Goal: Transaction & Acquisition: Download file/media

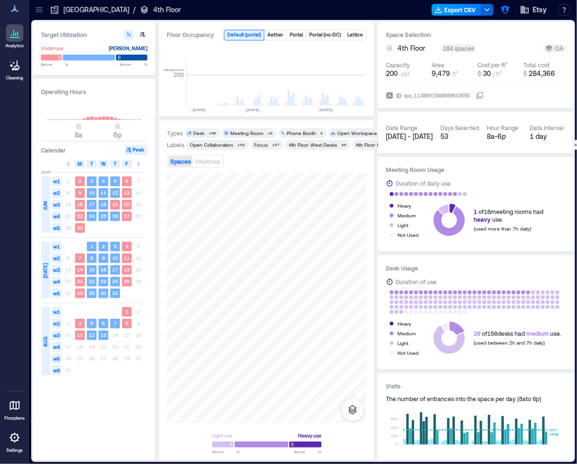
scroll to position [0, 1618]
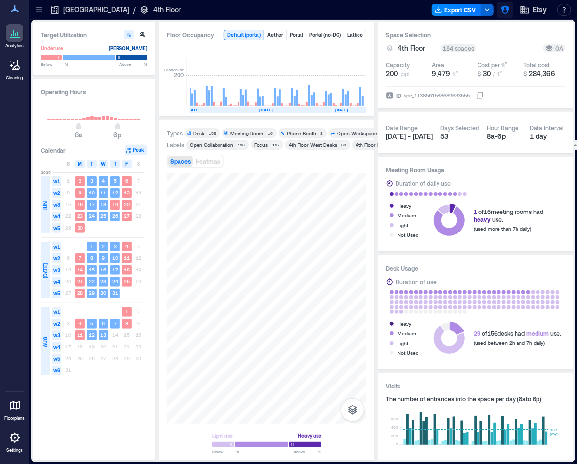
click at [507, 14] on icon "button" at bounding box center [505, 10] width 10 height 10
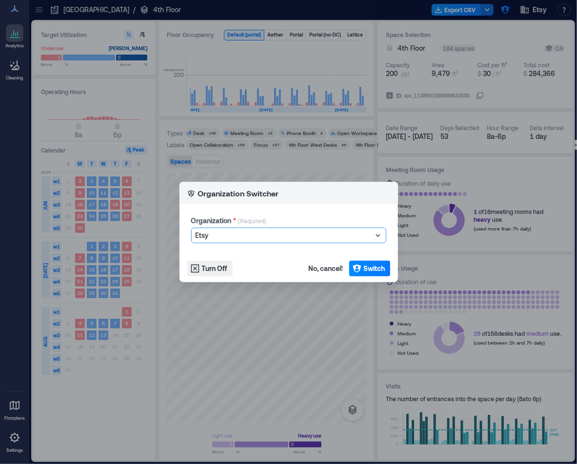
click at [288, 234] on div at bounding box center [284, 236] width 177 height 12
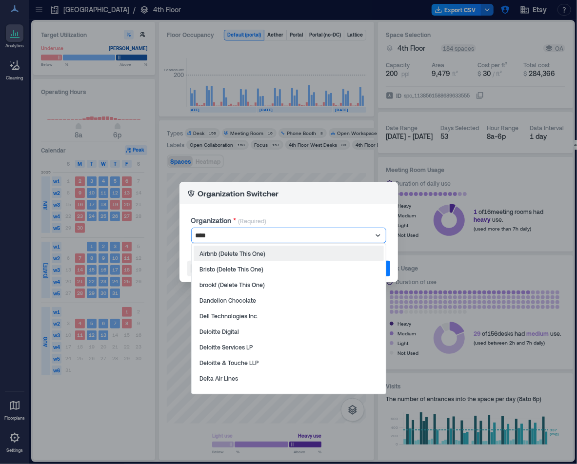
type input "*****"
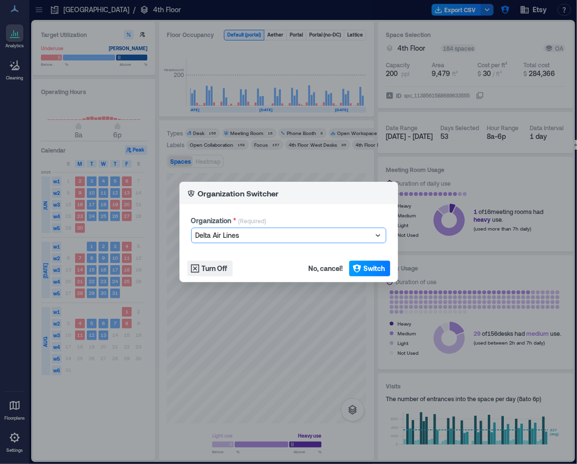
click at [367, 263] on button "Switch" at bounding box center [369, 269] width 41 height 16
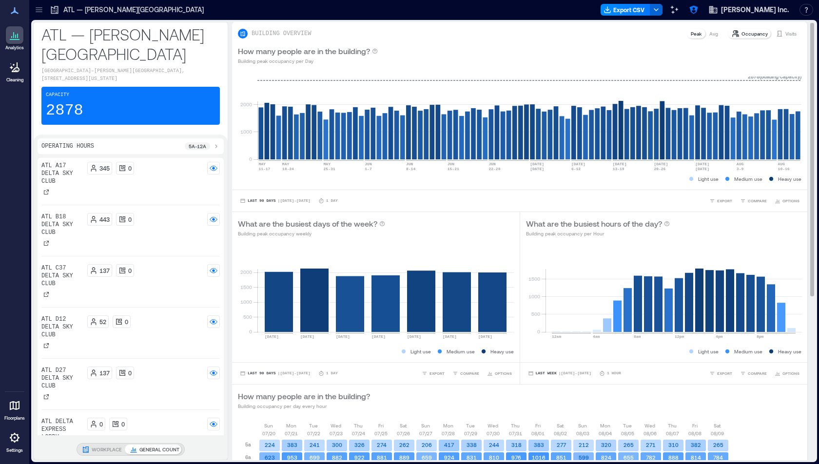
click at [577, 31] on p "Visits" at bounding box center [791, 34] width 11 height 8
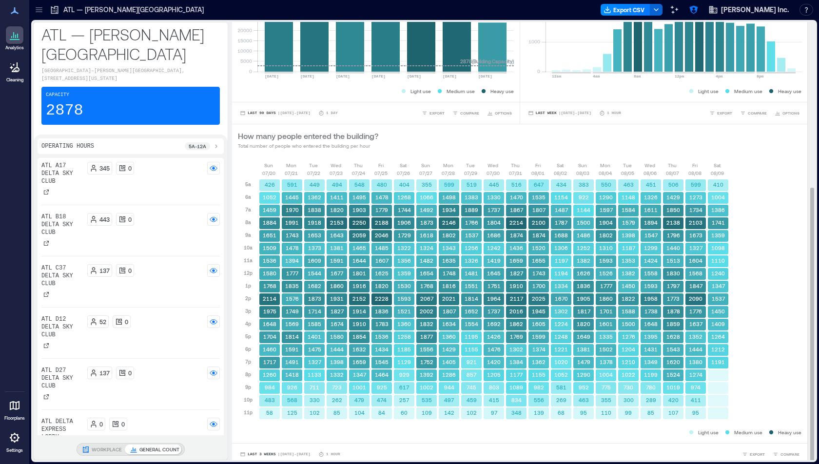
scroll to position [264, 0]
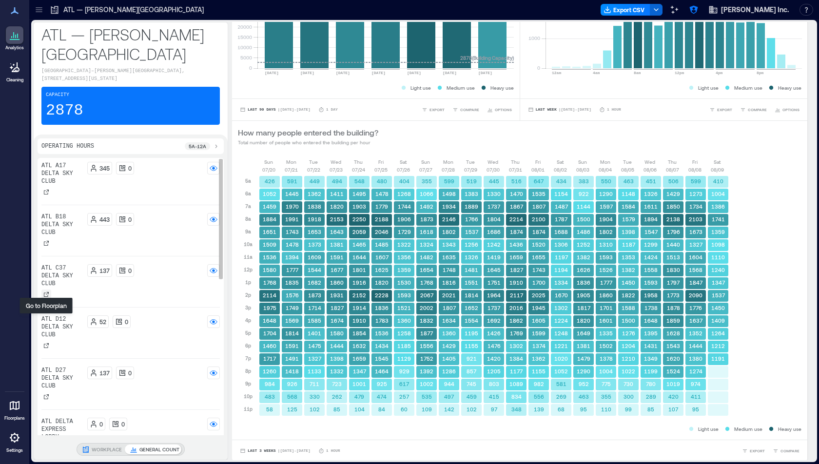
click at [45, 298] on icon at bounding box center [46, 295] width 6 height 6
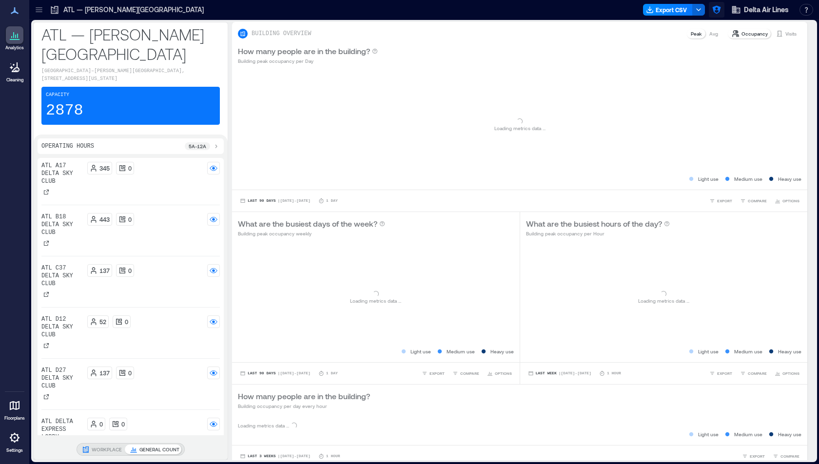
click at [713, 11] on icon "button" at bounding box center [717, 10] width 10 height 10
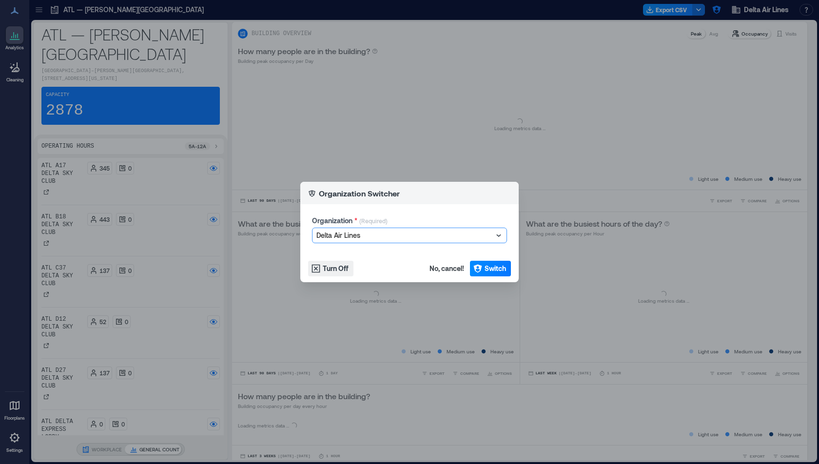
click at [408, 230] on div at bounding box center [405, 236] width 177 height 12
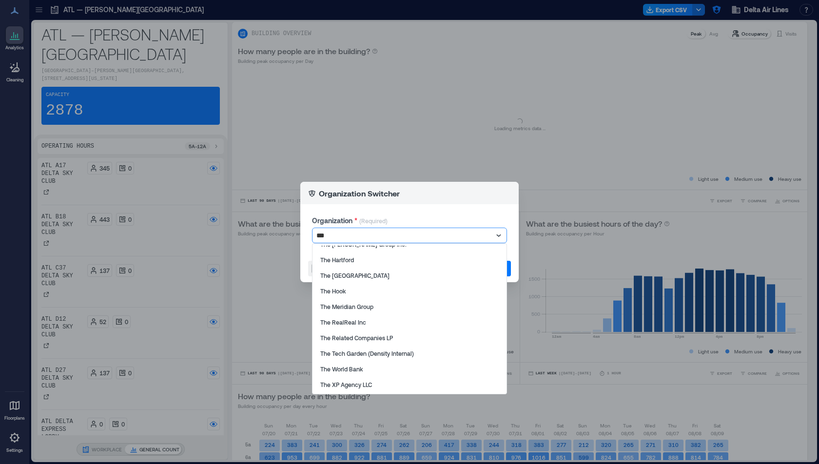
type input "***"
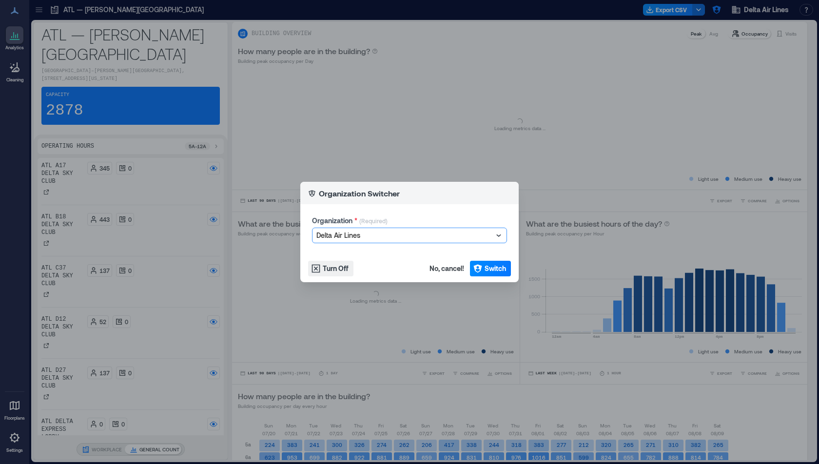
click at [406, 232] on div at bounding box center [405, 236] width 177 height 12
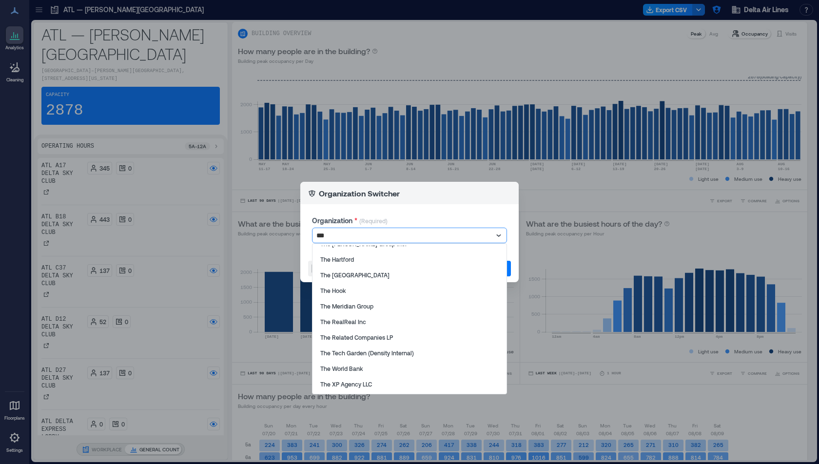
type input "***"
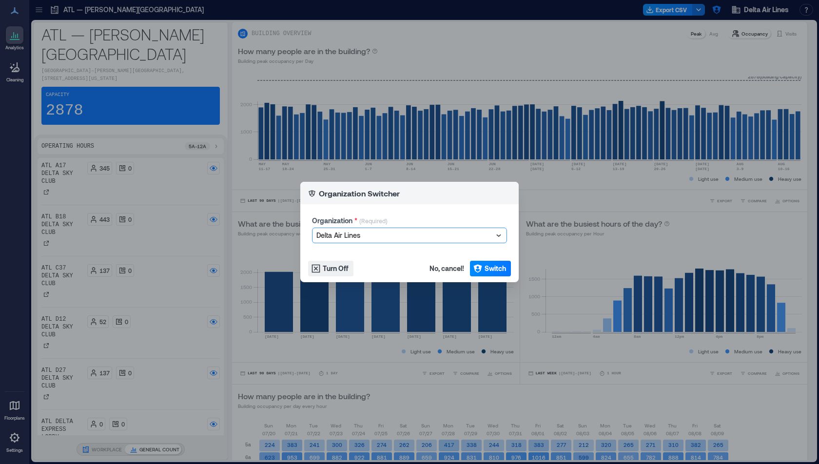
click at [406, 232] on div at bounding box center [405, 236] width 177 height 12
type input "****"
click at [491, 265] on span "Switch" at bounding box center [495, 269] width 21 height 10
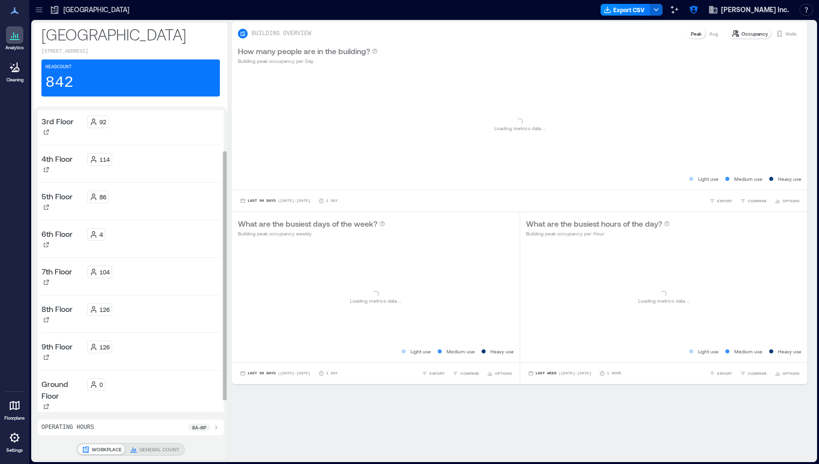
scroll to position [27, 0]
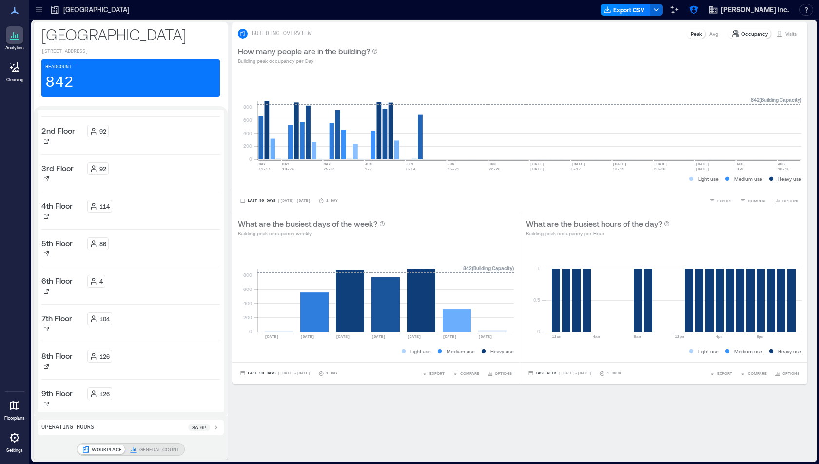
click at [42, 14] on icon at bounding box center [39, 10] width 10 height 10
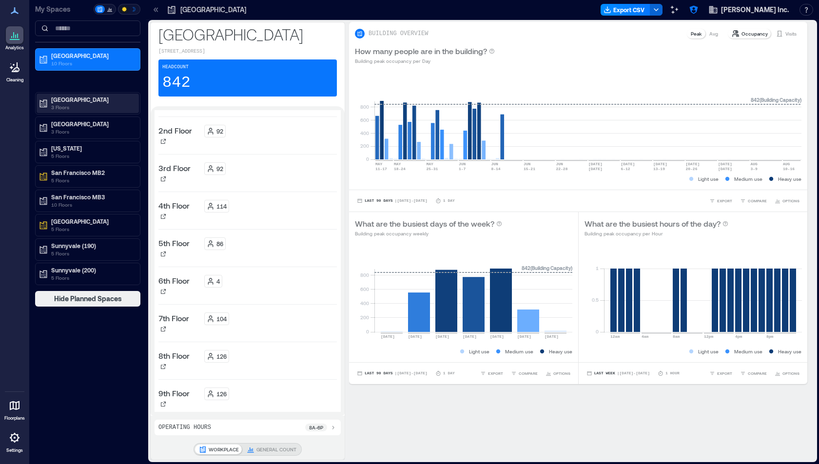
click at [77, 104] on p "3 Floors" at bounding box center [92, 107] width 82 height 8
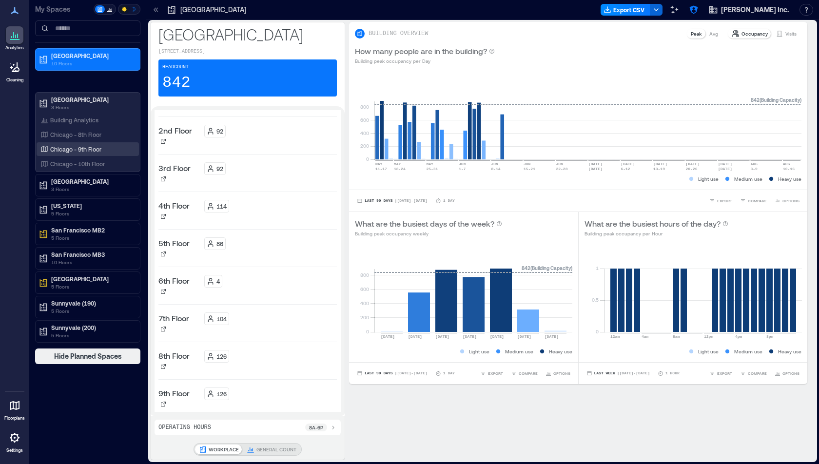
click at [76, 144] on div "Chicago - 9th Floor" at bounding box center [86, 149] width 95 height 10
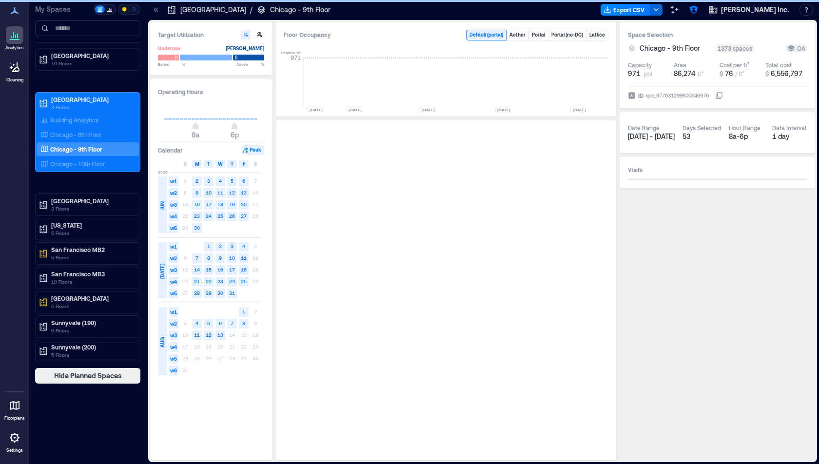
click at [155, 6] on icon at bounding box center [156, 10] width 10 height 10
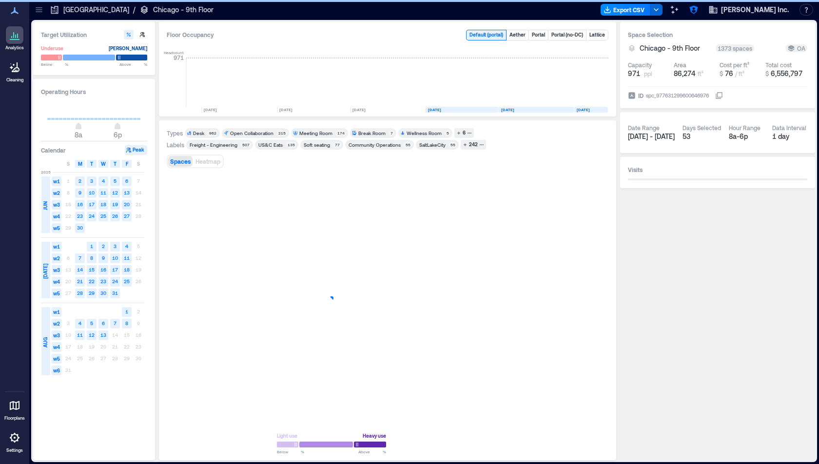
scroll to position [0, 2476]
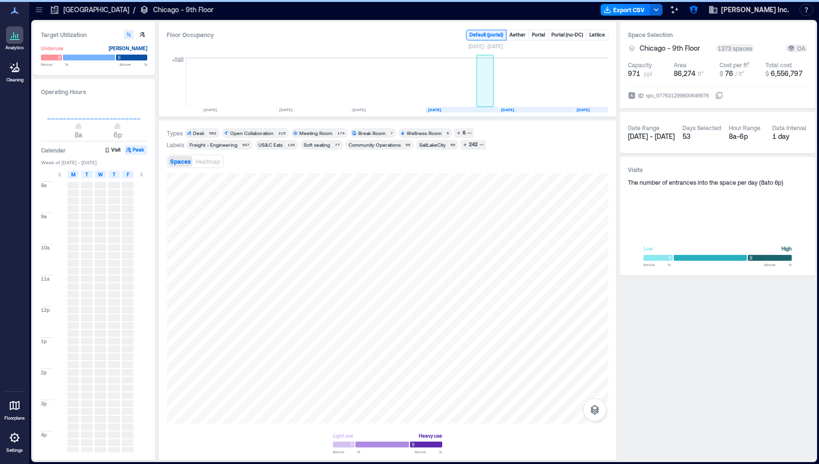
click at [483, 87] on rect at bounding box center [485, 82] width 17 height 49
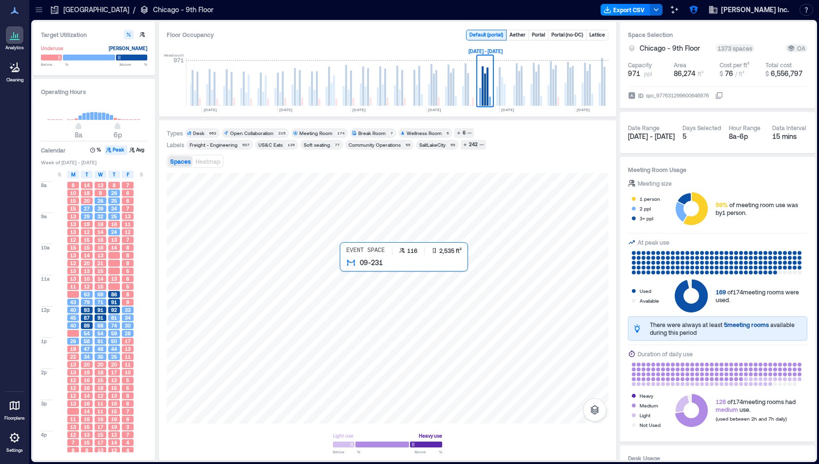
click at [357, 277] on div at bounding box center [388, 298] width 442 height 251
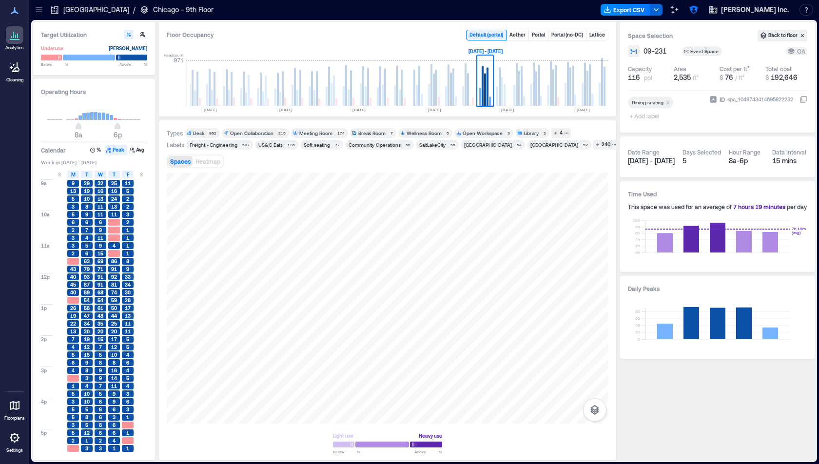
scroll to position [36, 0]
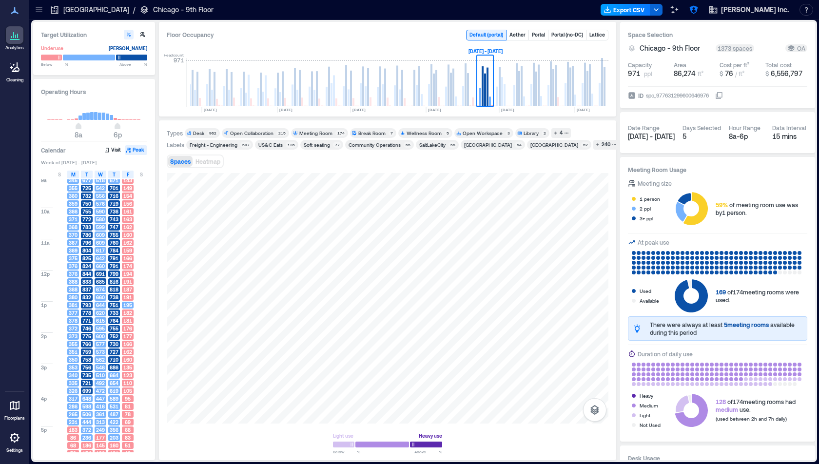
click at [651, 5] on button "Export CSV" at bounding box center [626, 10] width 50 height 12
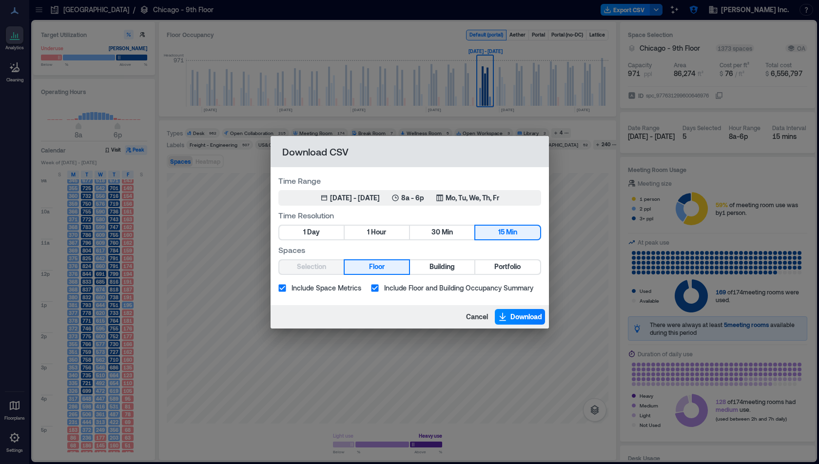
click at [219, 173] on div "Download CSV Time Range Jun 23, 2025 - Jun 27, 2025 8a - 6p Mo, Tu, We, Th, Fr …" at bounding box center [409, 232] width 819 height 464
